Goal: Navigation & Orientation: Find specific page/section

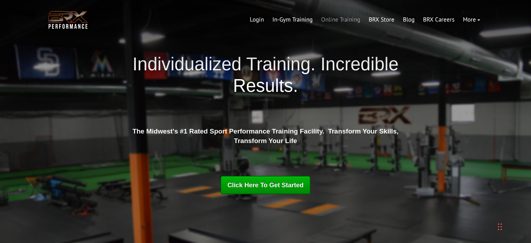
click at [342, 19] on link "Online Training" at bounding box center [341, 19] width 48 height 17
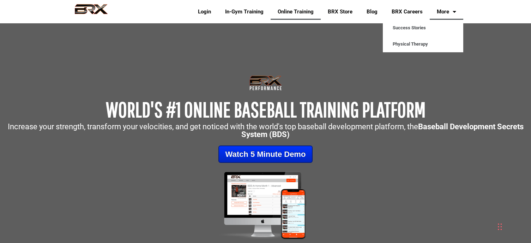
click at [448, 13] on link "More" at bounding box center [447, 12] width 34 height 16
click at [451, 10] on link "More" at bounding box center [447, 12] width 34 height 16
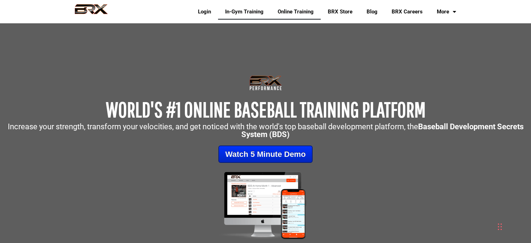
click at [249, 11] on link "In-Gym Training" at bounding box center [244, 12] width 53 height 16
